Goal: Task Accomplishment & Management: Complete application form

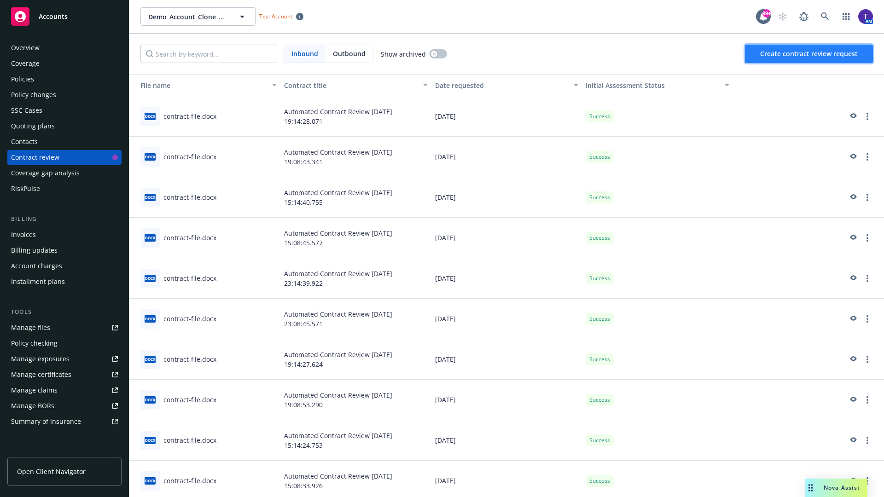
click at [809, 54] on span "Create contract review request" at bounding box center [809, 53] width 98 height 9
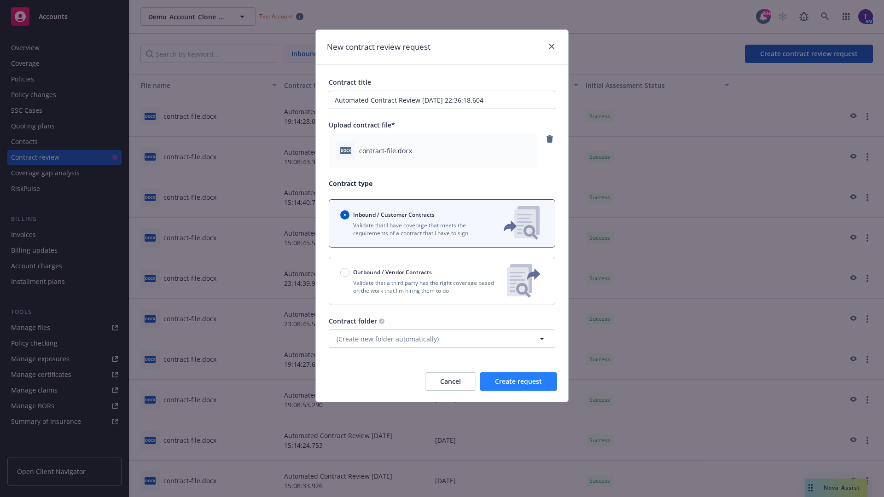
type input "Automated Contract Review 10-10-2025 22:36:18.604"
click at [518, 381] on span "Create request" at bounding box center [518, 381] width 47 height 9
